Goal: Task Accomplishment & Management: Manage account settings

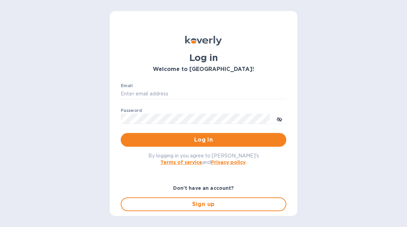
click at [188, 92] on input "Email" at bounding box center [204, 94] width 166 height 10
type input "[EMAIL_ADDRESS][DOMAIN_NAME]"
click at [254, 138] on span "Log in" at bounding box center [203, 140] width 155 height 8
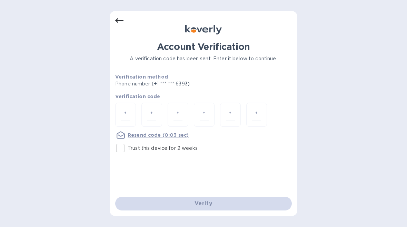
click at [126, 110] on input "number" at bounding box center [125, 115] width 9 height 13
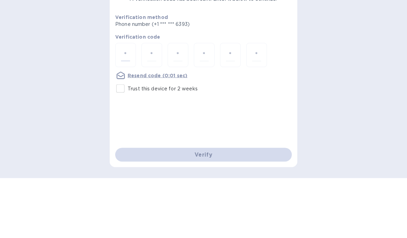
type input "3"
type input "4"
type input "8"
type input "6"
type input "3"
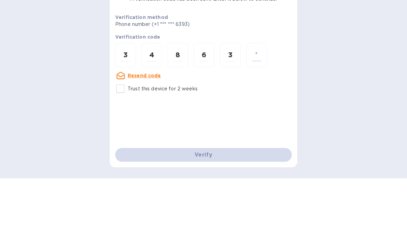
type input "1"
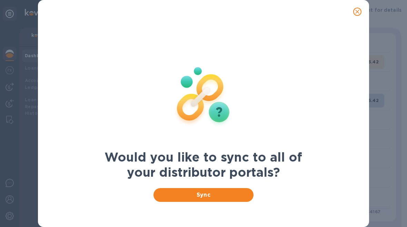
click at [358, 12] on icon "close" at bounding box center [357, 11] width 7 height 7
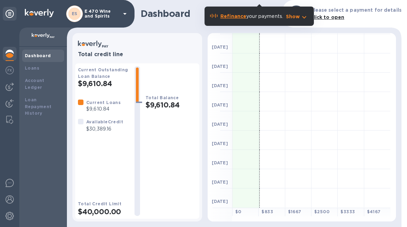
scroll to position [96, 0]
click at [36, 68] on b "Loans" at bounding box center [32, 68] width 14 height 5
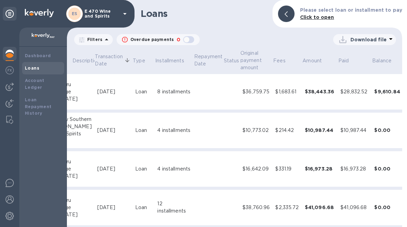
scroll to position [0, 111]
click at [405, 88] on icon "expand row" at bounding box center [409, 92] width 8 height 8
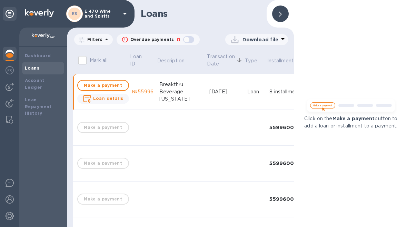
click at [53, 50] on div "Dashboard" at bounding box center [43, 56] width 42 height 12
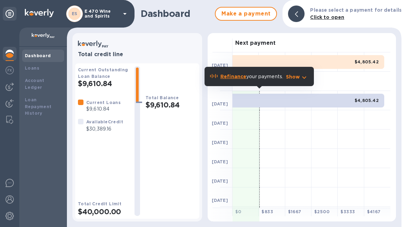
click at [305, 78] on icon "button" at bounding box center [304, 77] width 8 height 8
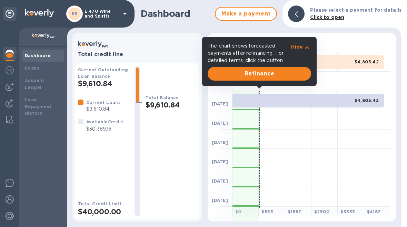
click at [12, 196] on img at bounding box center [10, 200] width 8 height 8
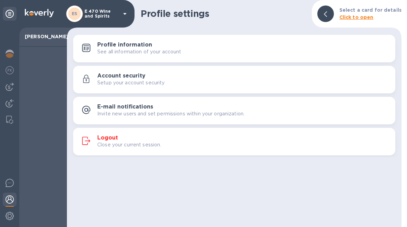
click at [231, 57] on button "Profile information See all information of your account" at bounding box center [234, 49] width 322 height 28
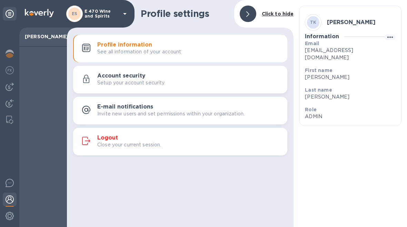
click at [13, 215] on img at bounding box center [10, 216] width 8 height 8
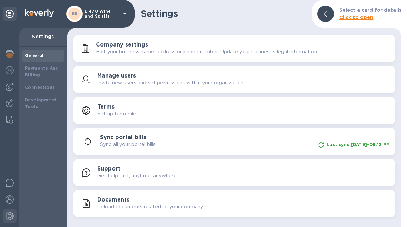
click at [11, 200] on img at bounding box center [10, 200] width 8 height 8
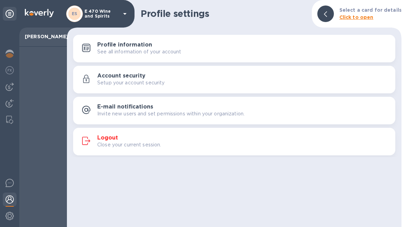
click at [132, 144] on p "Close your current session." at bounding box center [129, 144] width 64 height 7
